Goal: Find contact information: Find contact information

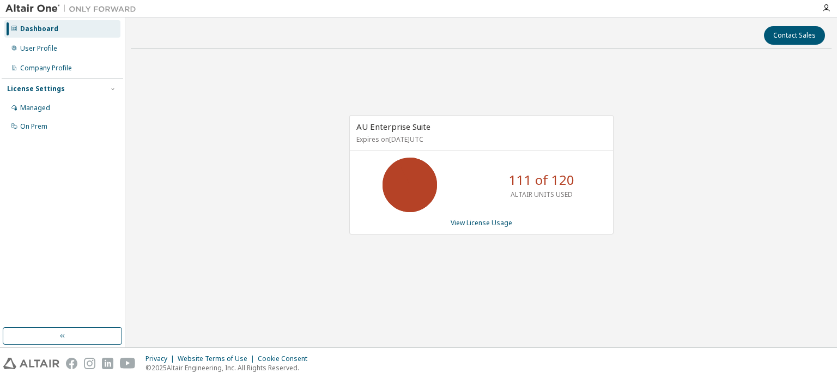
drag, startPoint x: 630, startPoint y: 137, endPoint x: 602, endPoint y: 100, distance: 45.9
click at [629, 134] on div "AU Enterprise Suite Expires on December 26, 2025 UTC 111 of 120 ALTAIR UNITS US…" at bounding box center [481, 180] width 701 height 246
click at [534, 29] on div "Contact Sales" at bounding box center [481, 35] width 688 height 19
click at [569, 89] on div "AU Enterprise Suite Expires on December 26, 2025 UTC 111 of 120 ALTAIR UNITS US…" at bounding box center [481, 180] width 701 height 246
drag, startPoint x: 569, startPoint y: 89, endPoint x: 561, endPoint y: 87, distance: 7.9
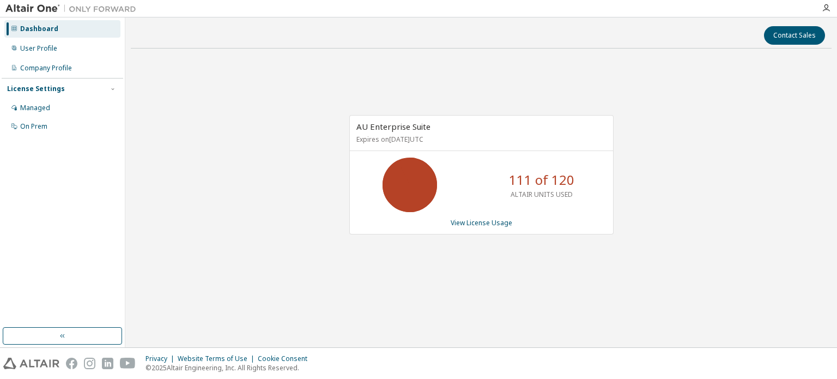
click at [568, 89] on div "AU Enterprise Suite Expires on December 26, 2025 UTC 111 of 120 ALTAIR UNITS US…" at bounding box center [481, 180] width 701 height 246
click at [570, 73] on div "AU Enterprise Suite Expires on December 26, 2025 UTC 111 of 120 ALTAIR UNITS US…" at bounding box center [481, 180] width 701 height 246
